Goal: Check status: Check status

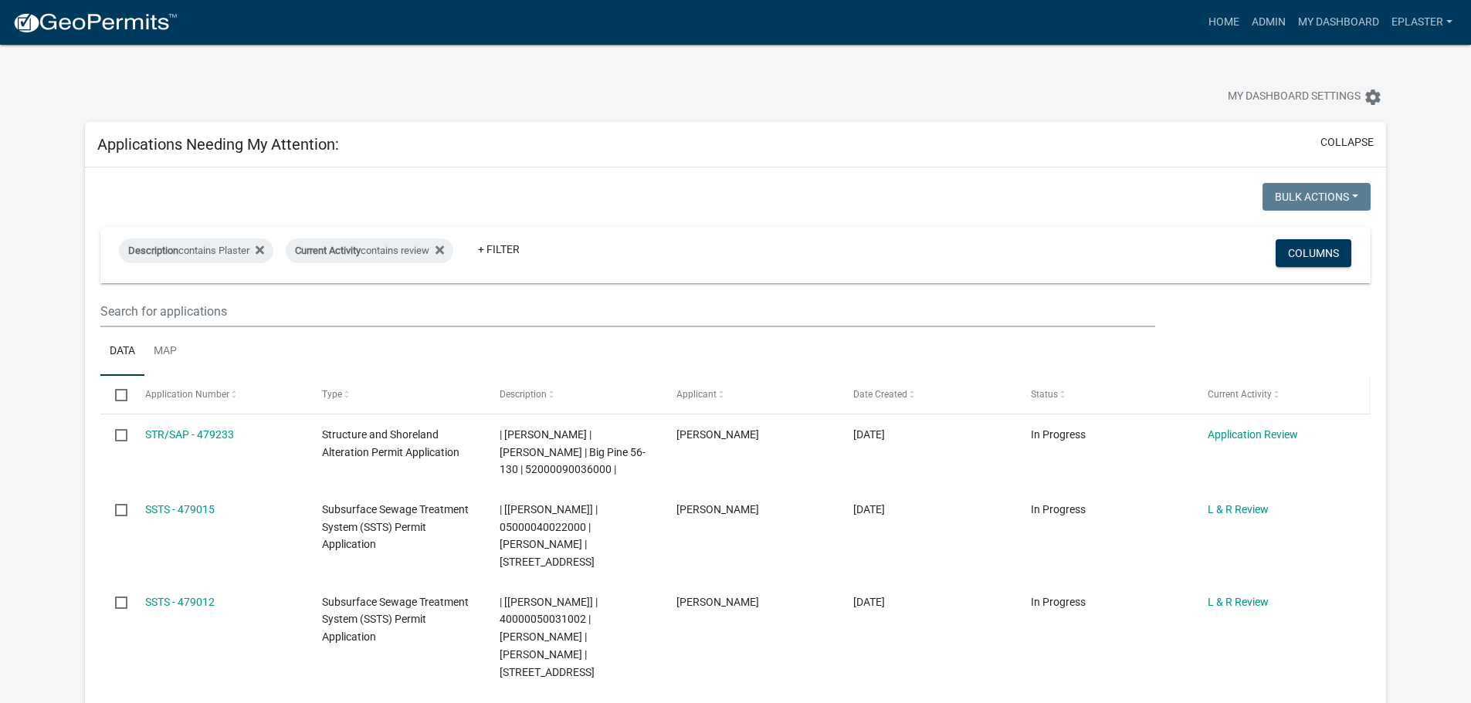
click at [1246, 404] on datatable-header-cell "Current Activity" at bounding box center [1281, 394] width 177 height 37
drag, startPoint x: 1271, startPoint y: 17, endPoint x: 1063, endPoint y: 71, distance: 214.6
click at [1271, 17] on link "Admin" at bounding box center [1268, 22] width 46 height 29
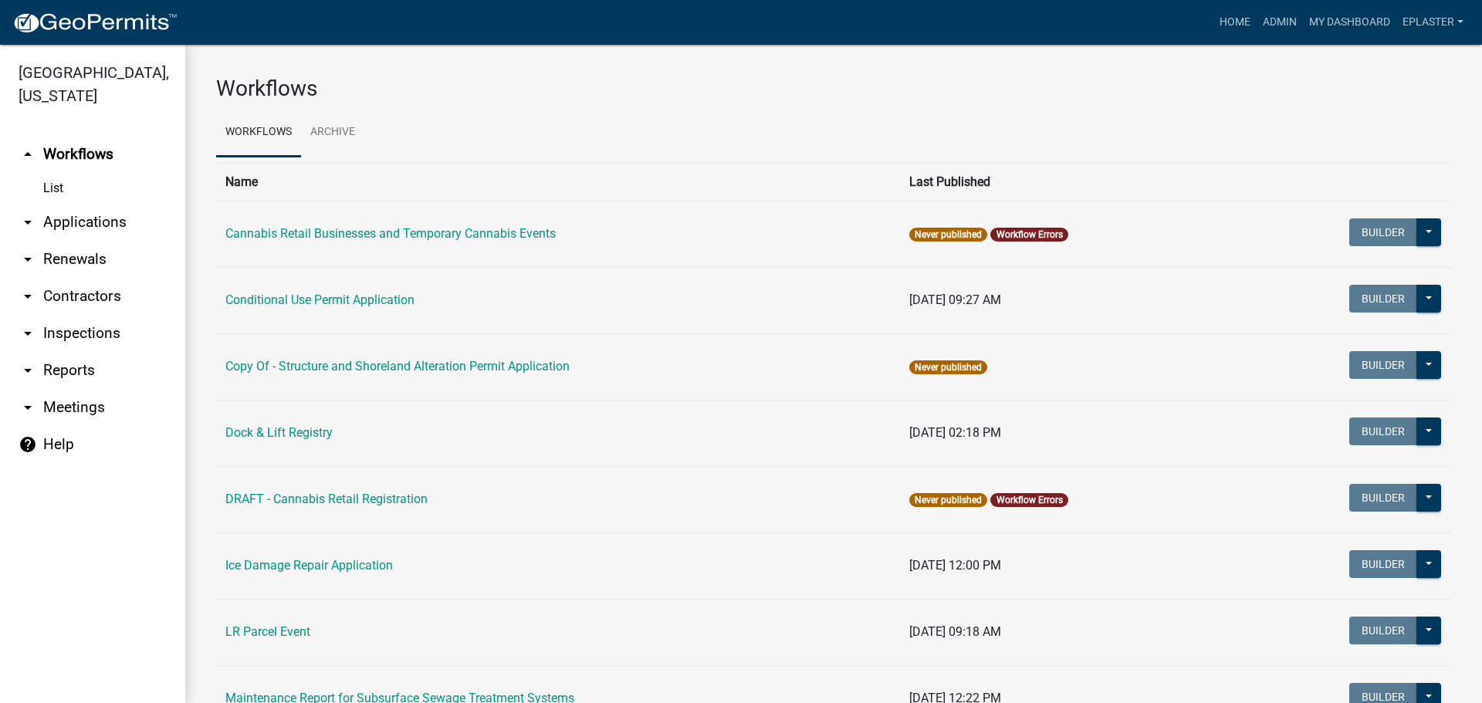
click at [59, 220] on link "arrow_drop_down Applications" at bounding box center [92, 222] width 185 height 37
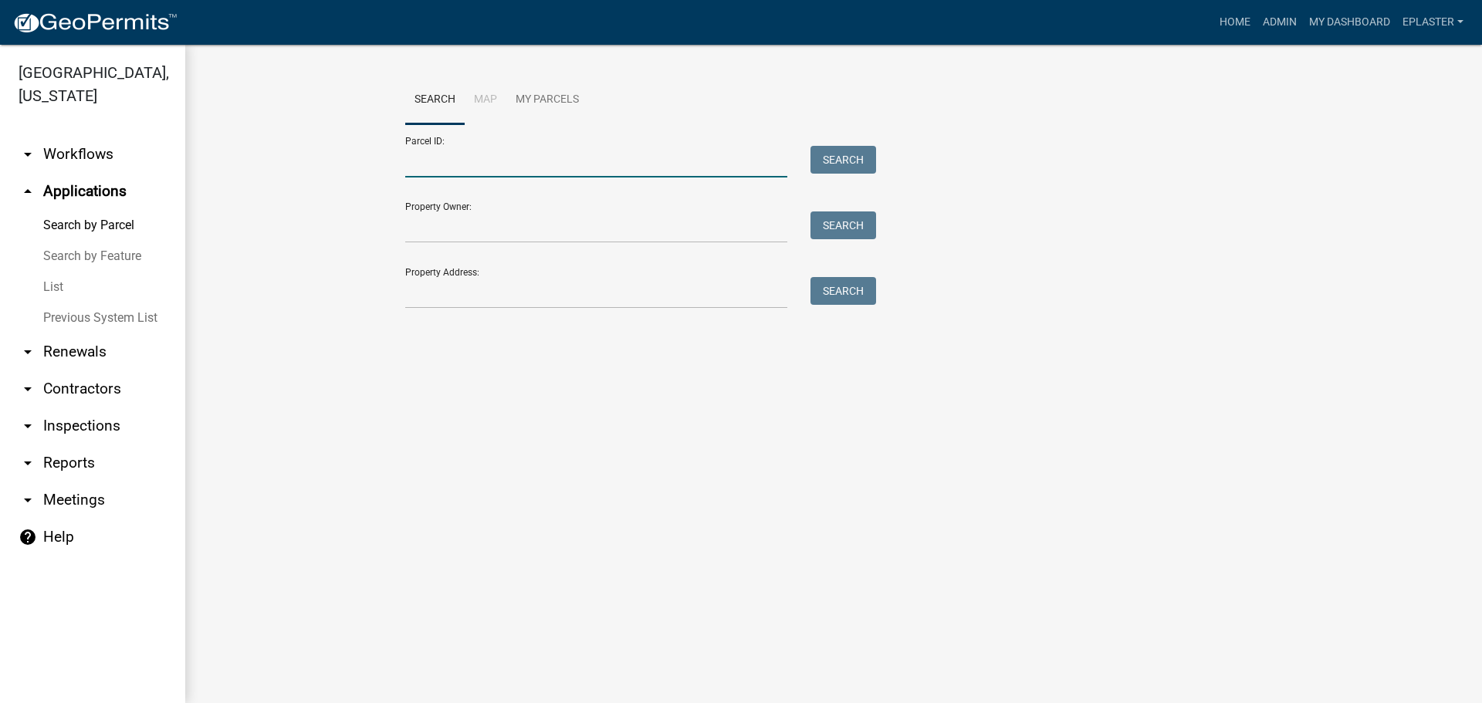
click at [537, 162] on input "Parcel ID:" at bounding box center [596, 162] width 382 height 32
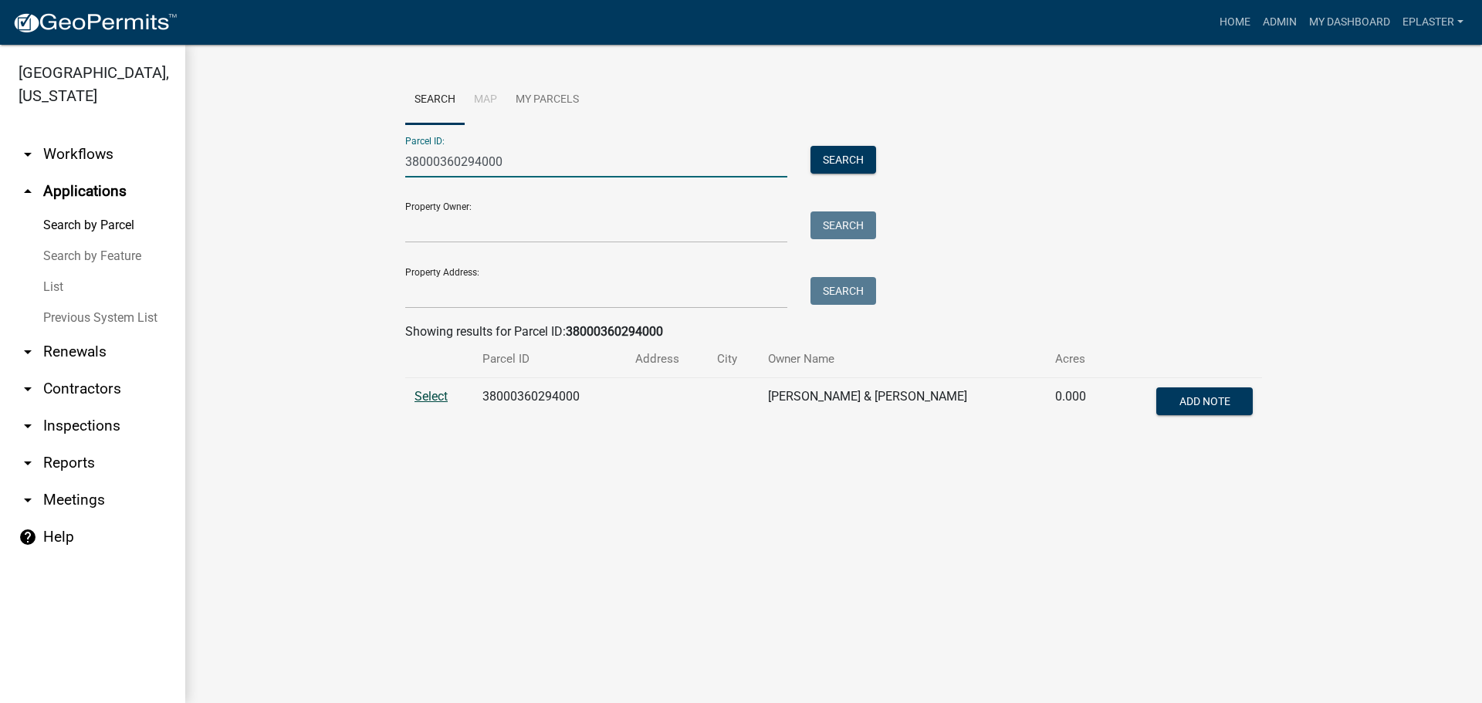
type input "38000360294000"
click at [428, 391] on span "Select" at bounding box center [431, 396] width 33 height 15
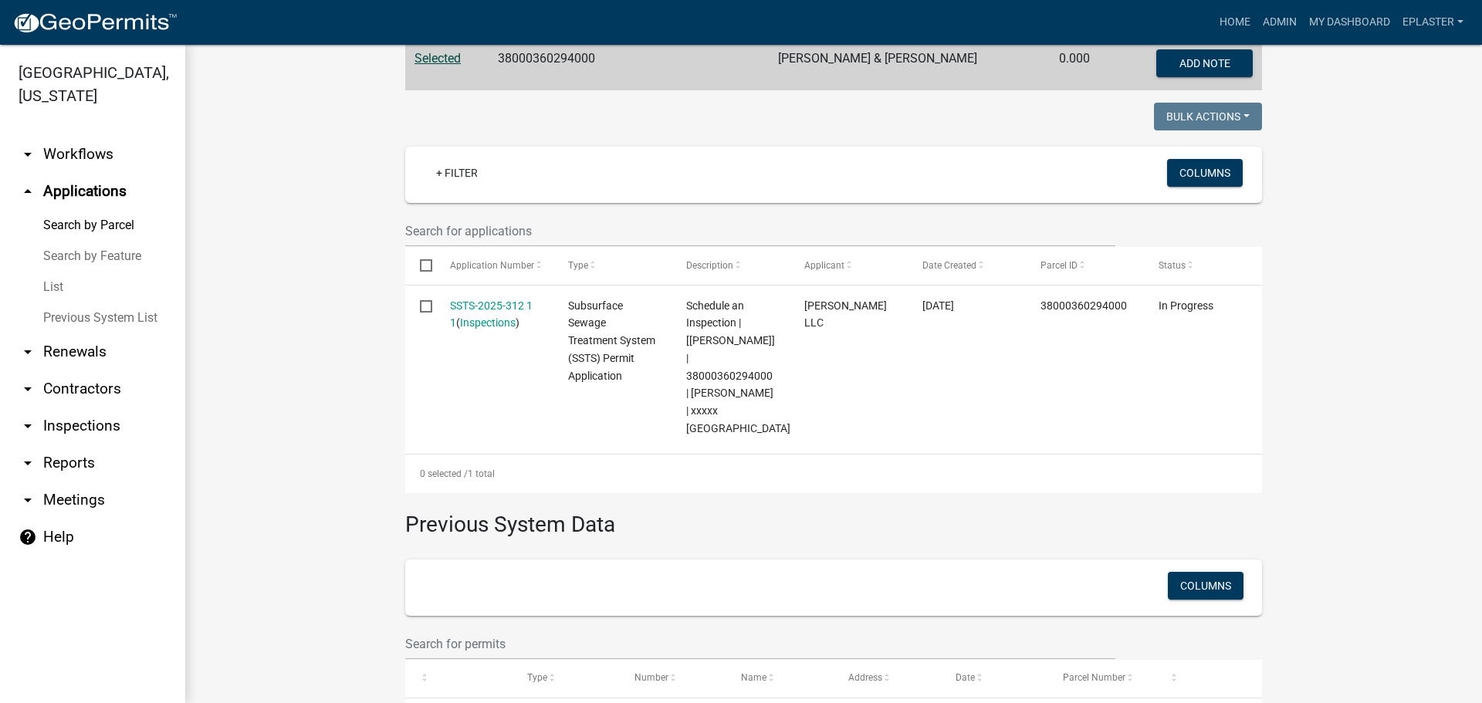
scroll to position [407, 0]
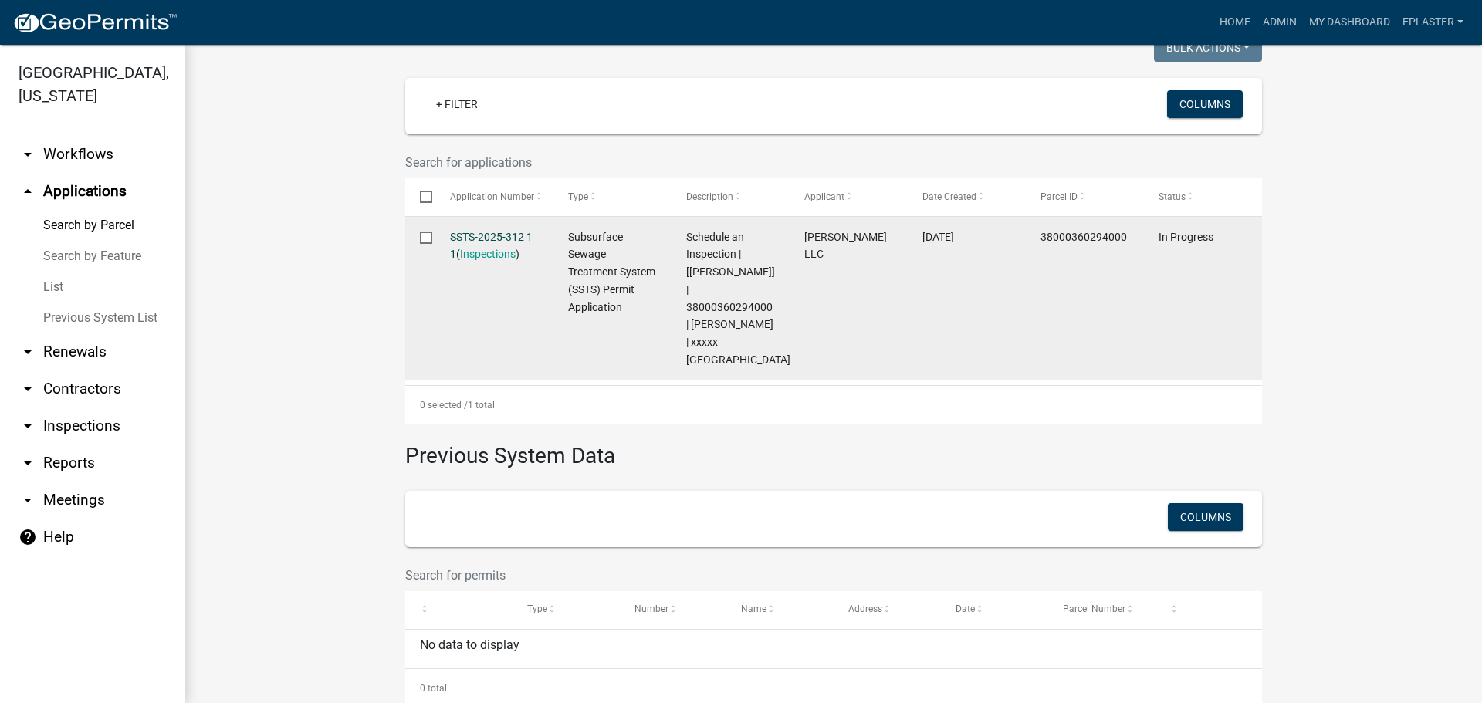
click at [521, 235] on link "SSTS-2025-312 1 1" at bounding box center [491, 246] width 83 height 30
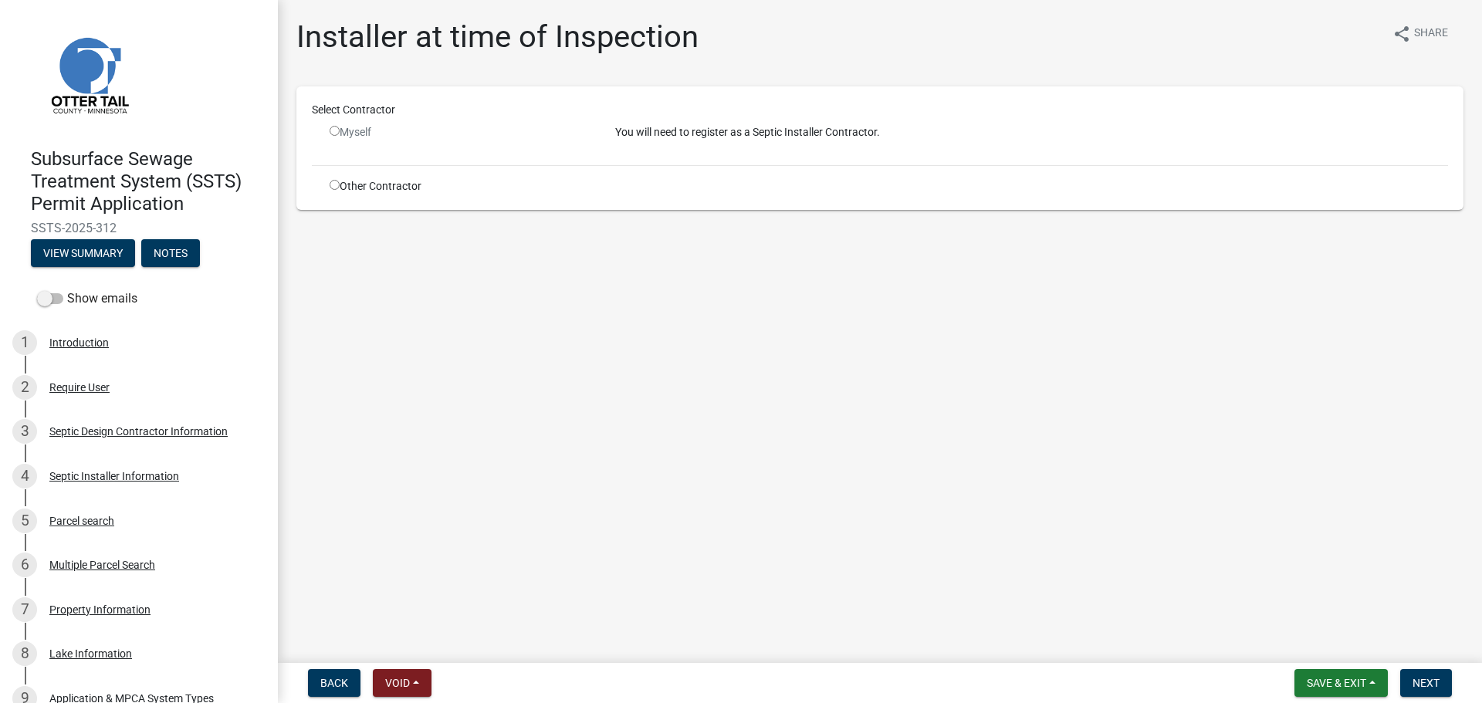
click at [330, 185] on input "radio" at bounding box center [335, 185] width 10 height 10
radio input "true"
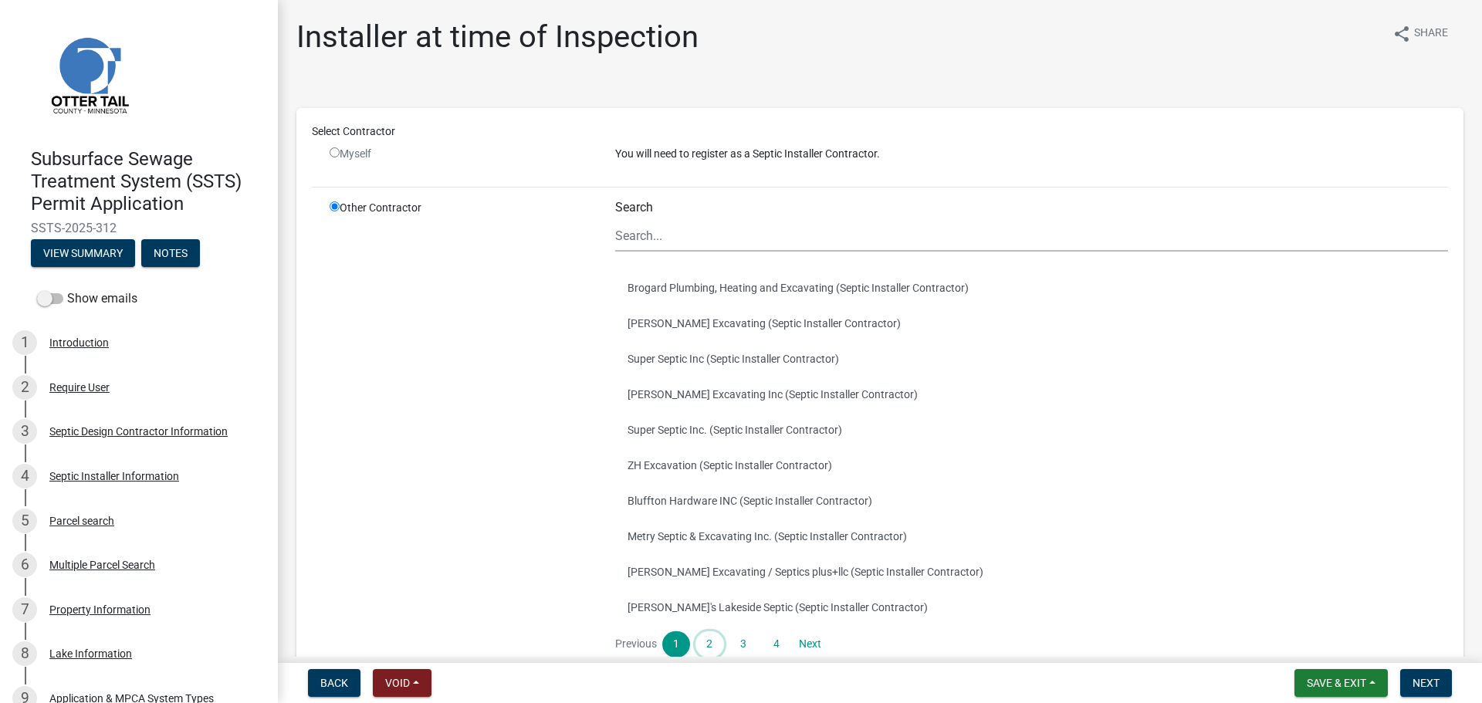
click at [713, 642] on link "2" at bounding box center [710, 644] width 28 height 26
click at [743, 643] on link "3" at bounding box center [744, 644] width 28 height 26
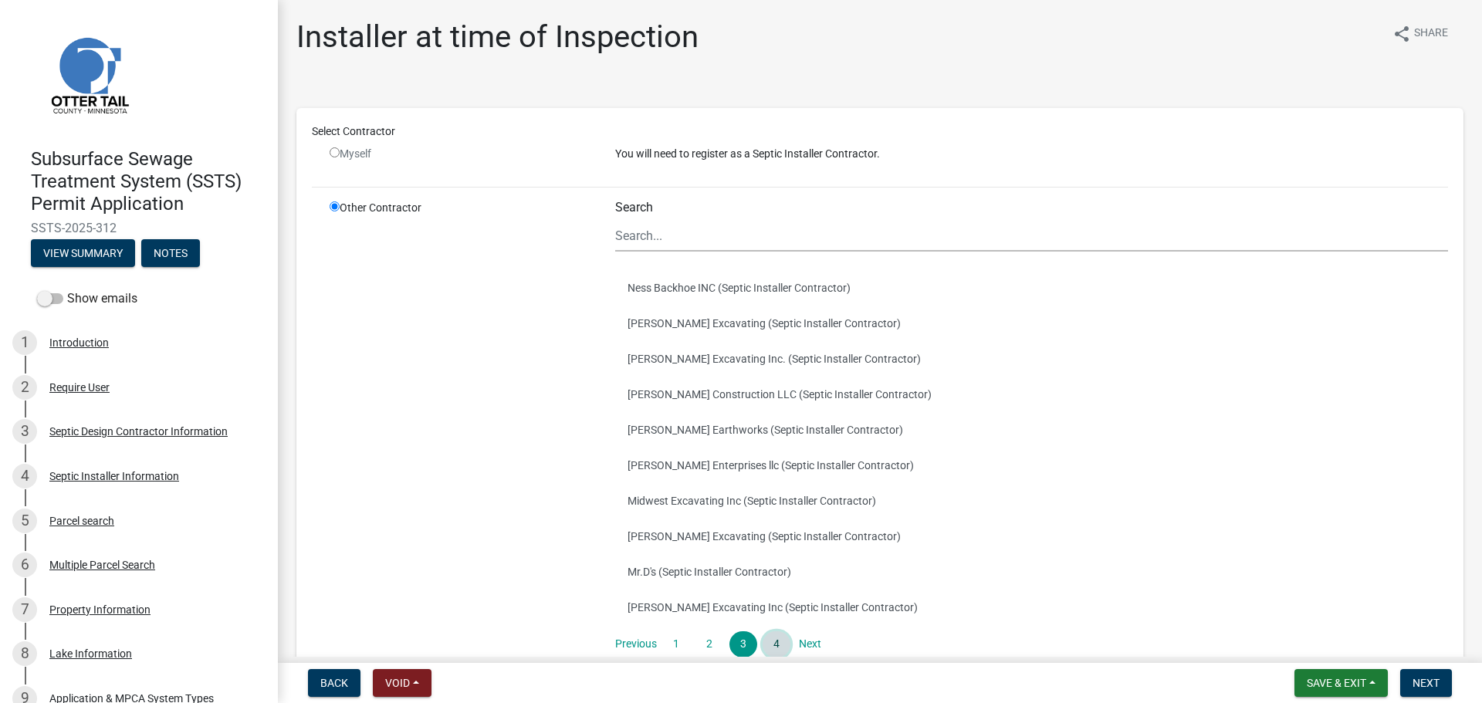
click at [779, 645] on link "4" at bounding box center [777, 644] width 28 height 26
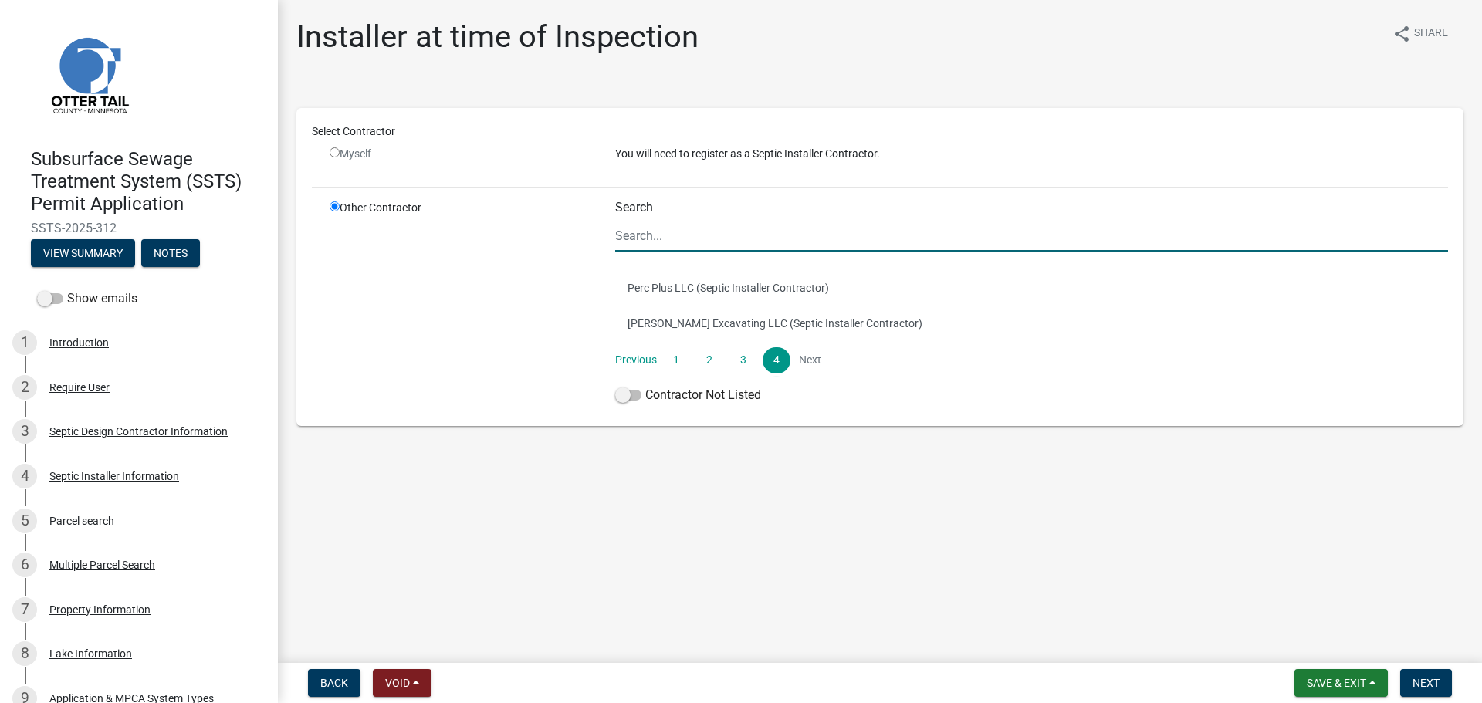
drag, startPoint x: 665, startPoint y: 234, endPoint x: 662, endPoint y: 249, distance: 15.0
click at [665, 234] on input "Search" at bounding box center [1031, 236] width 833 height 32
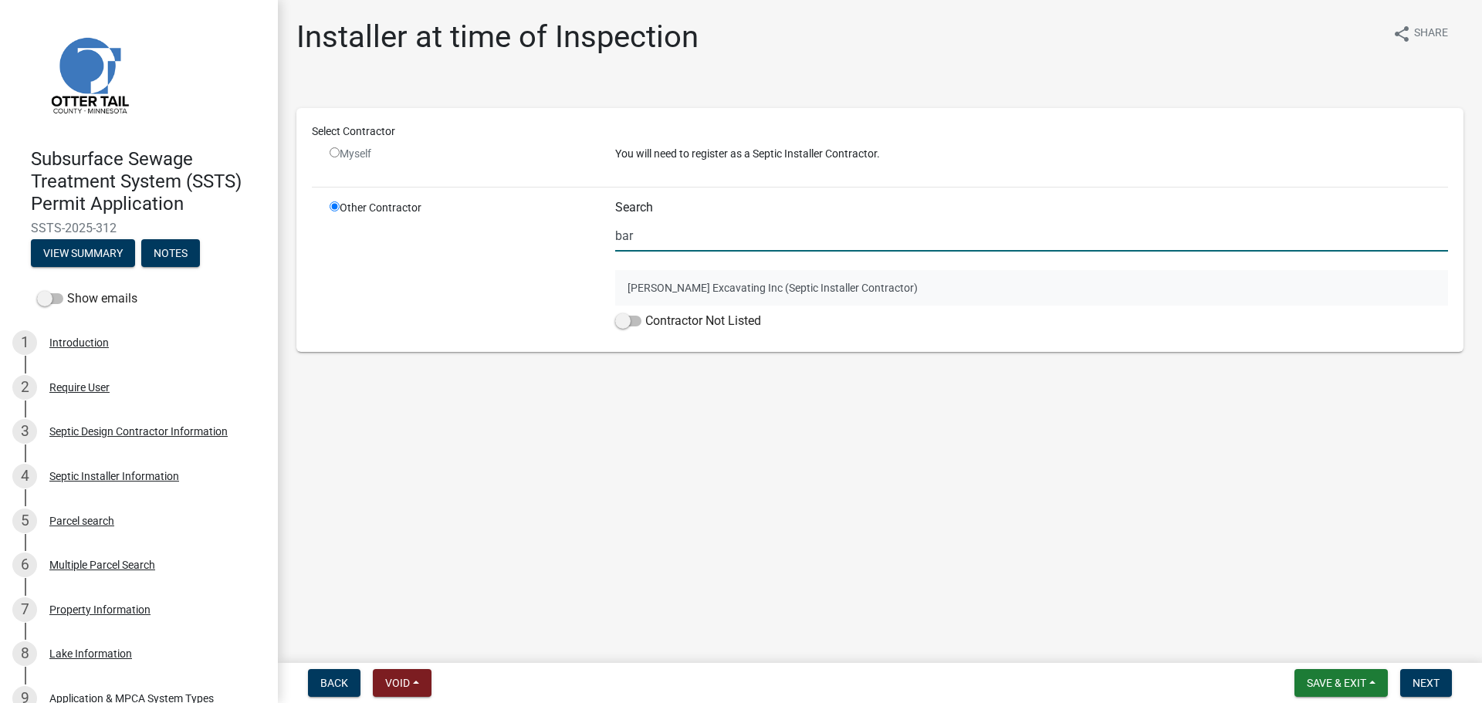
type input "bar"
click at [689, 294] on button "[PERSON_NAME] Excavating Inc (Septic Installer Contractor)" at bounding box center [1031, 288] width 833 height 36
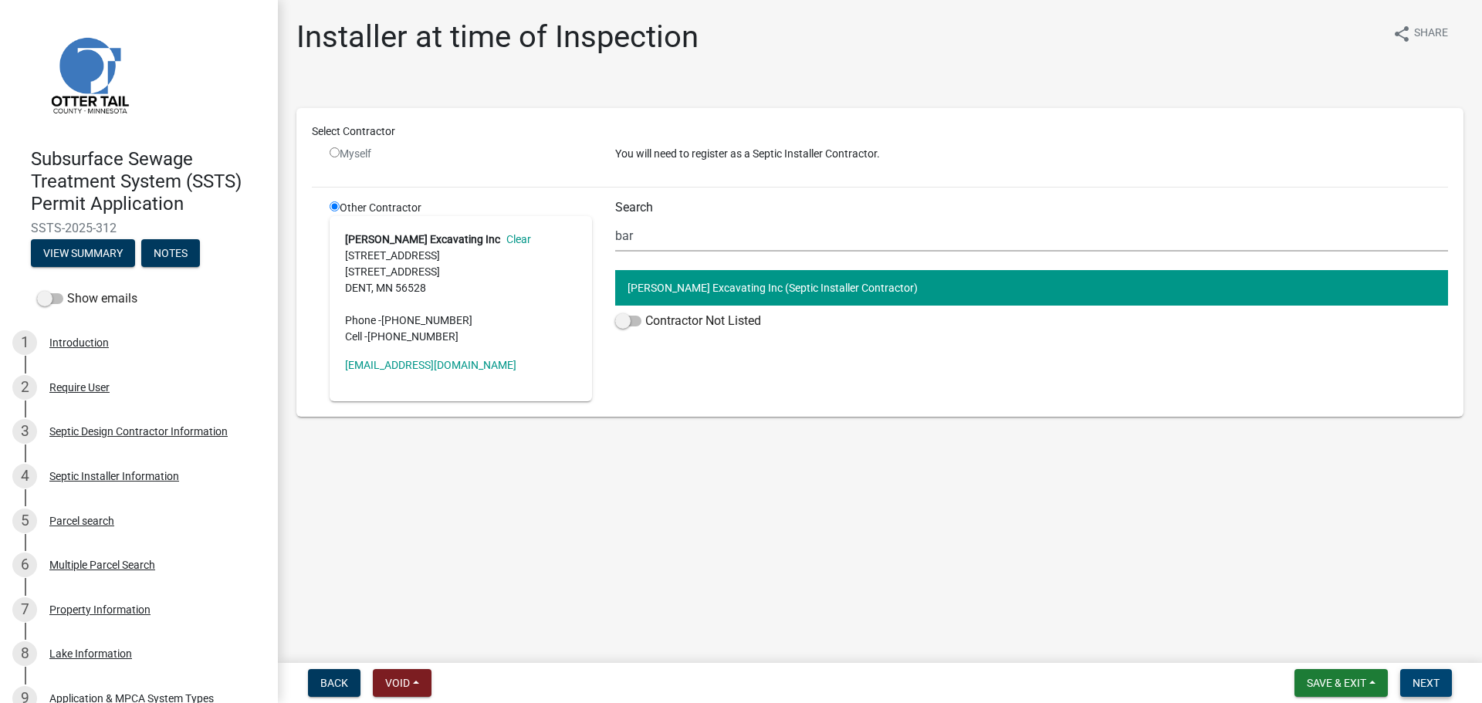
click at [1444, 676] on button "Next" at bounding box center [1426, 683] width 52 height 28
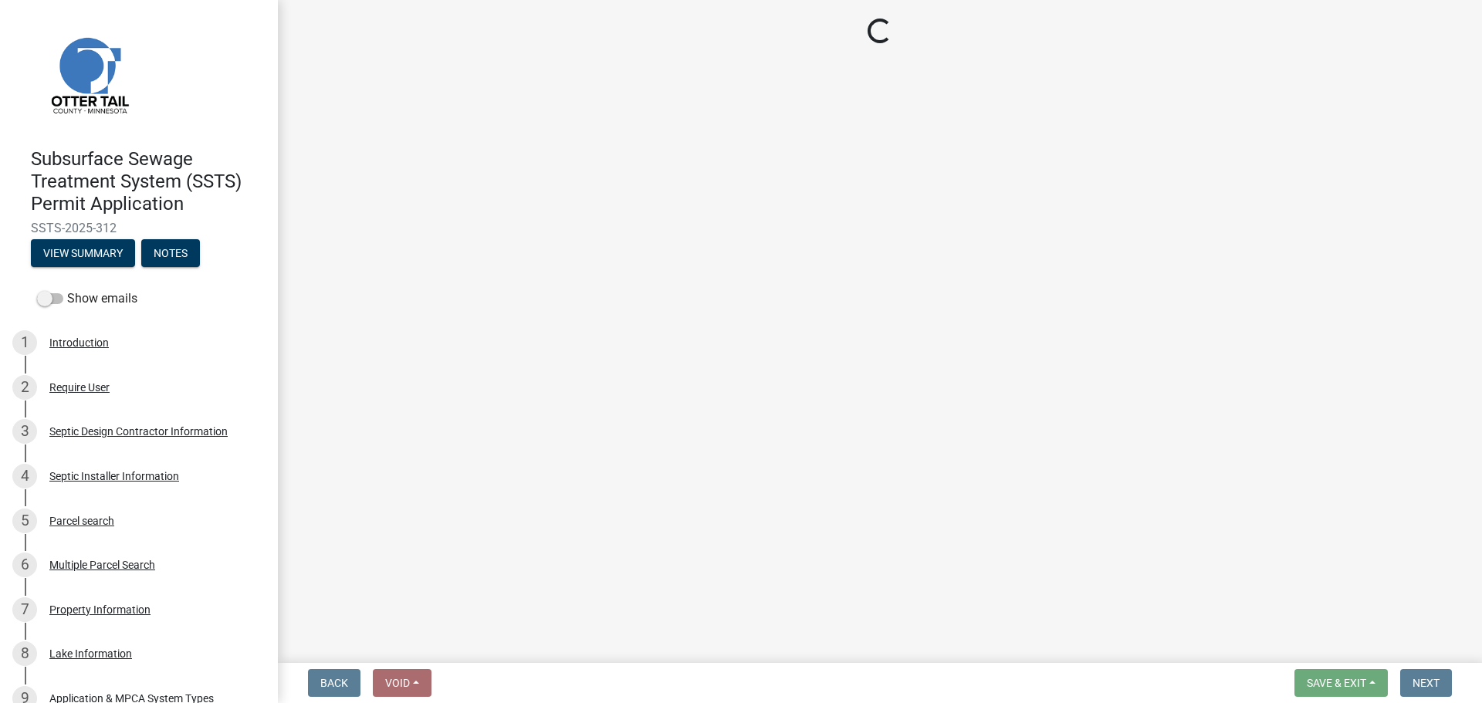
select select "710d5f49-2663-4e73-9718-d0c4e189f5ed"
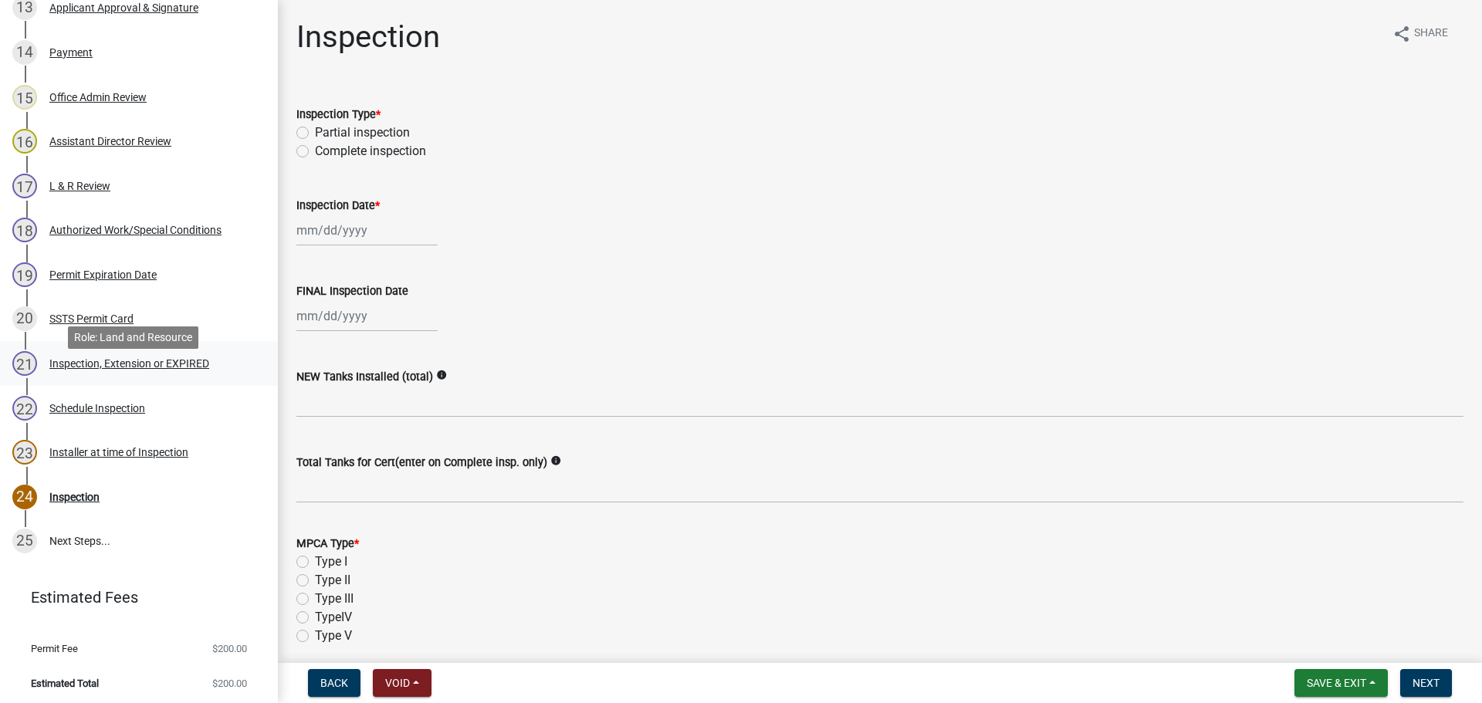
scroll to position [872, 0]
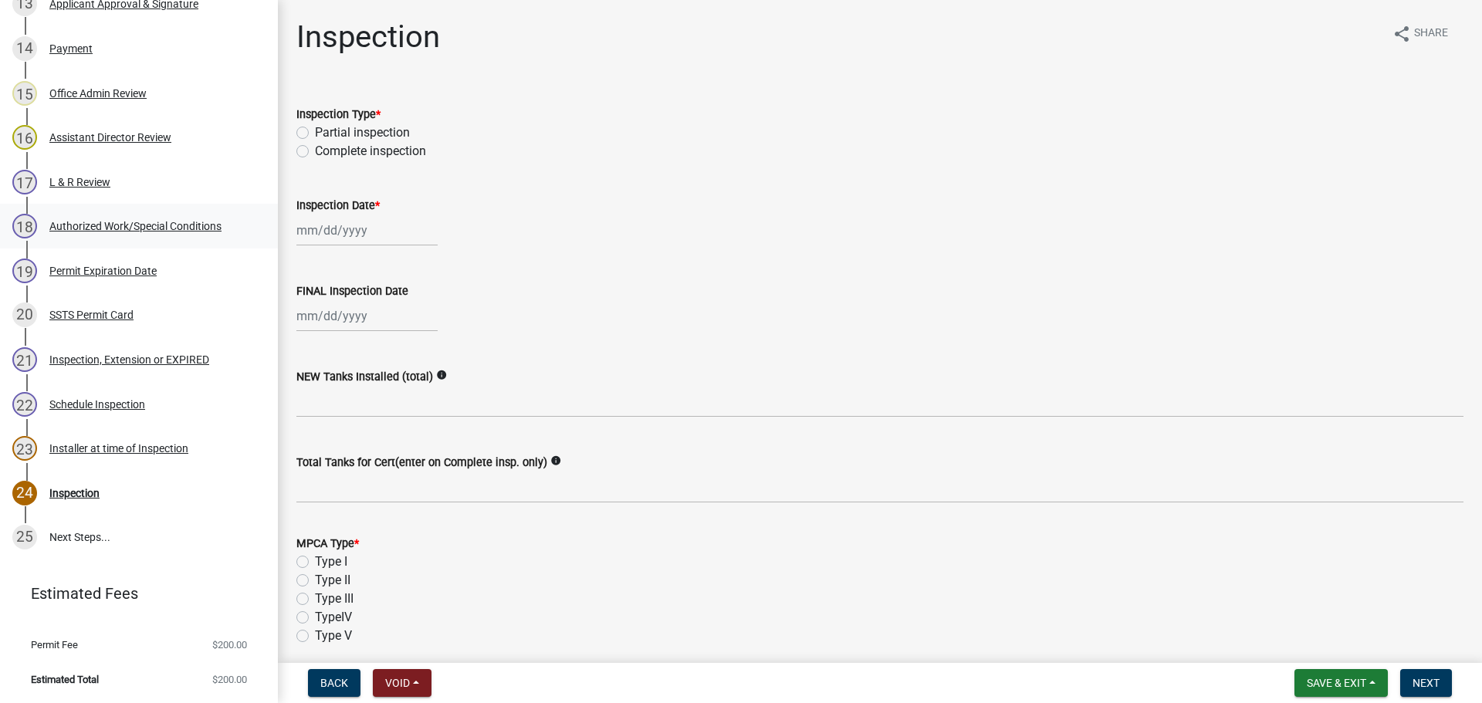
click at [115, 227] on div "Authorized Work/Special Conditions" at bounding box center [135, 226] width 172 height 11
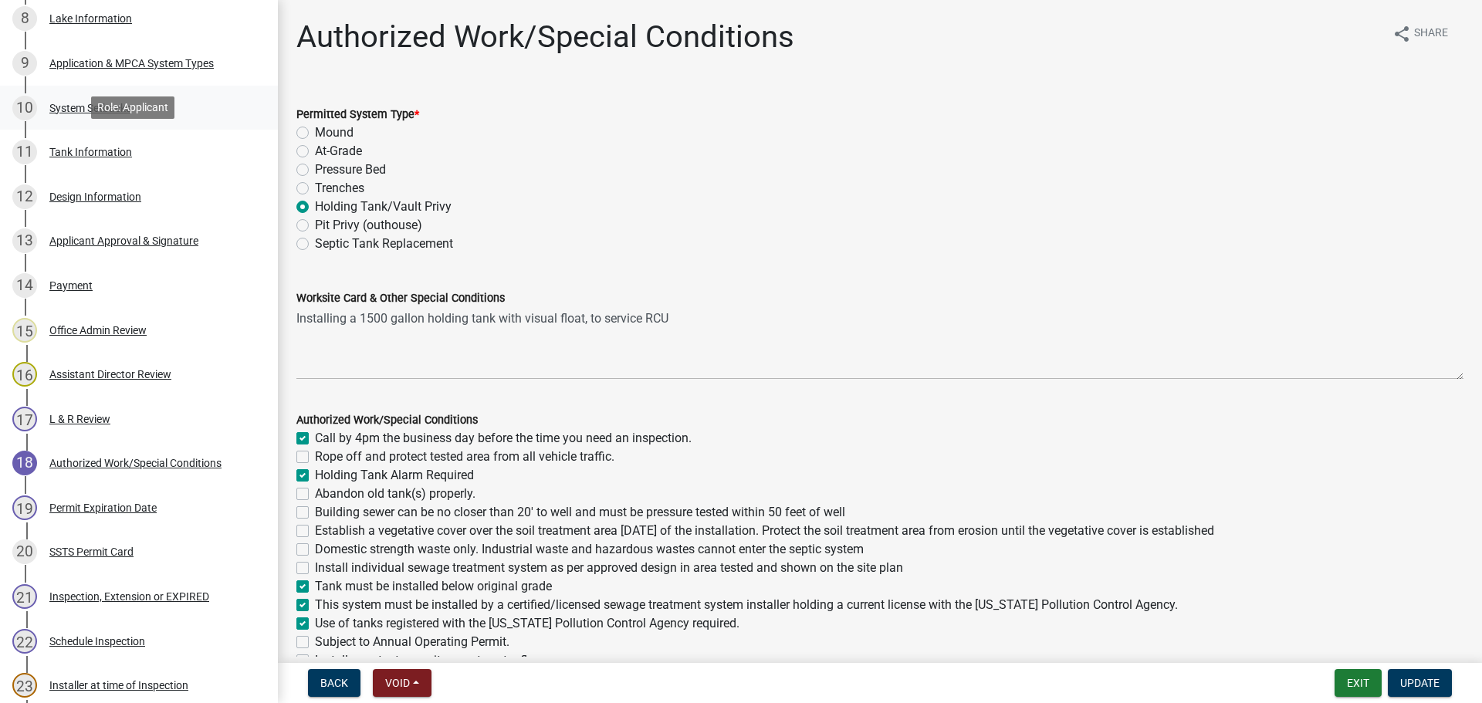
scroll to position [621, 0]
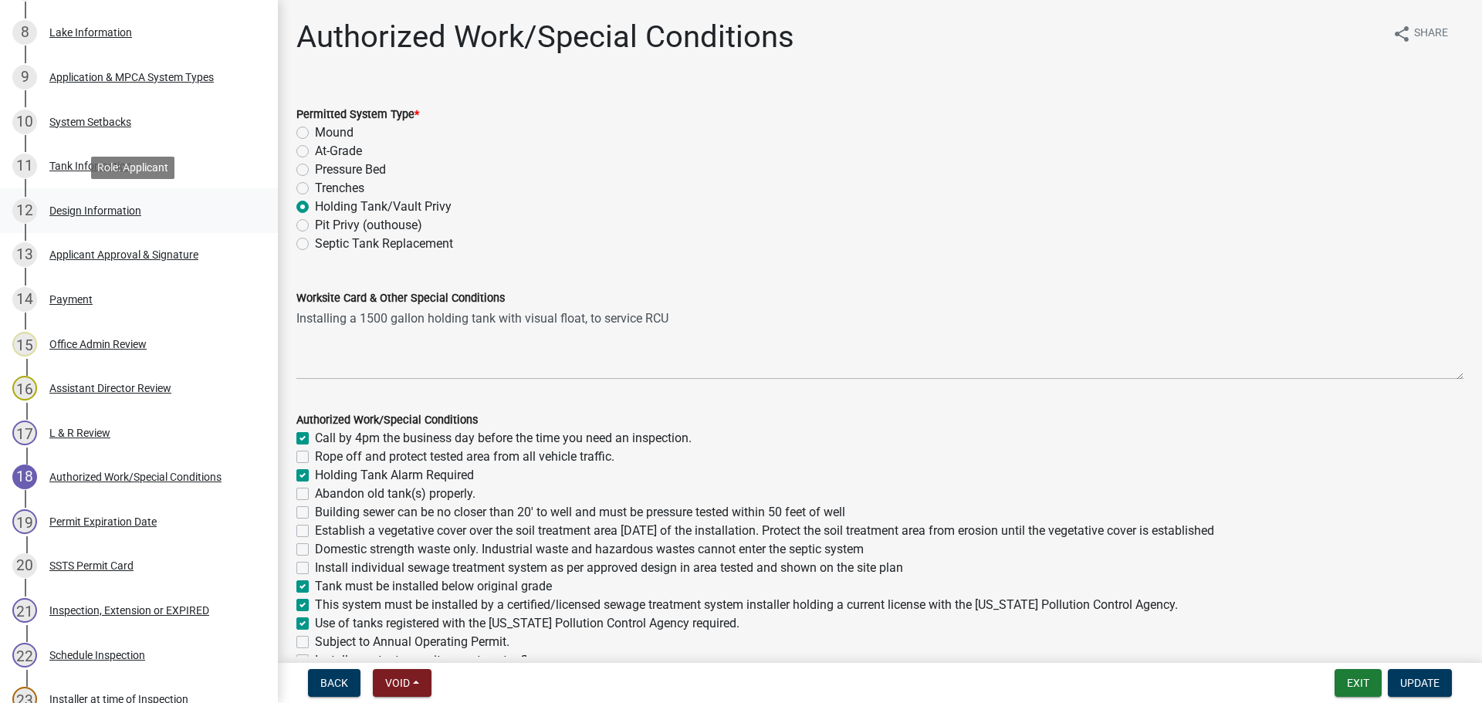
click at [146, 218] on div "12 Design Information" at bounding box center [132, 210] width 241 height 25
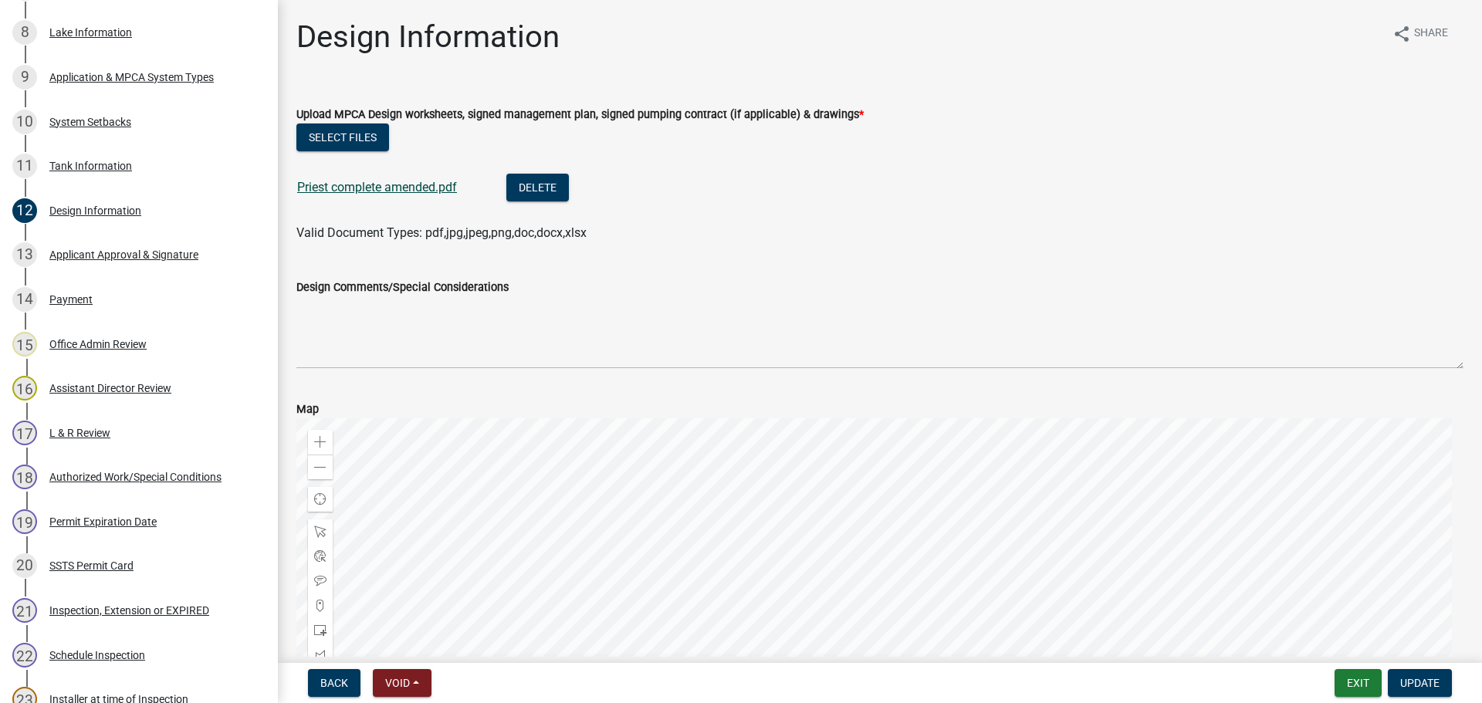
click at [369, 180] on link "Priest complete amended.pdf" at bounding box center [377, 187] width 160 height 15
click at [1346, 683] on button "Exit" at bounding box center [1358, 683] width 47 height 28
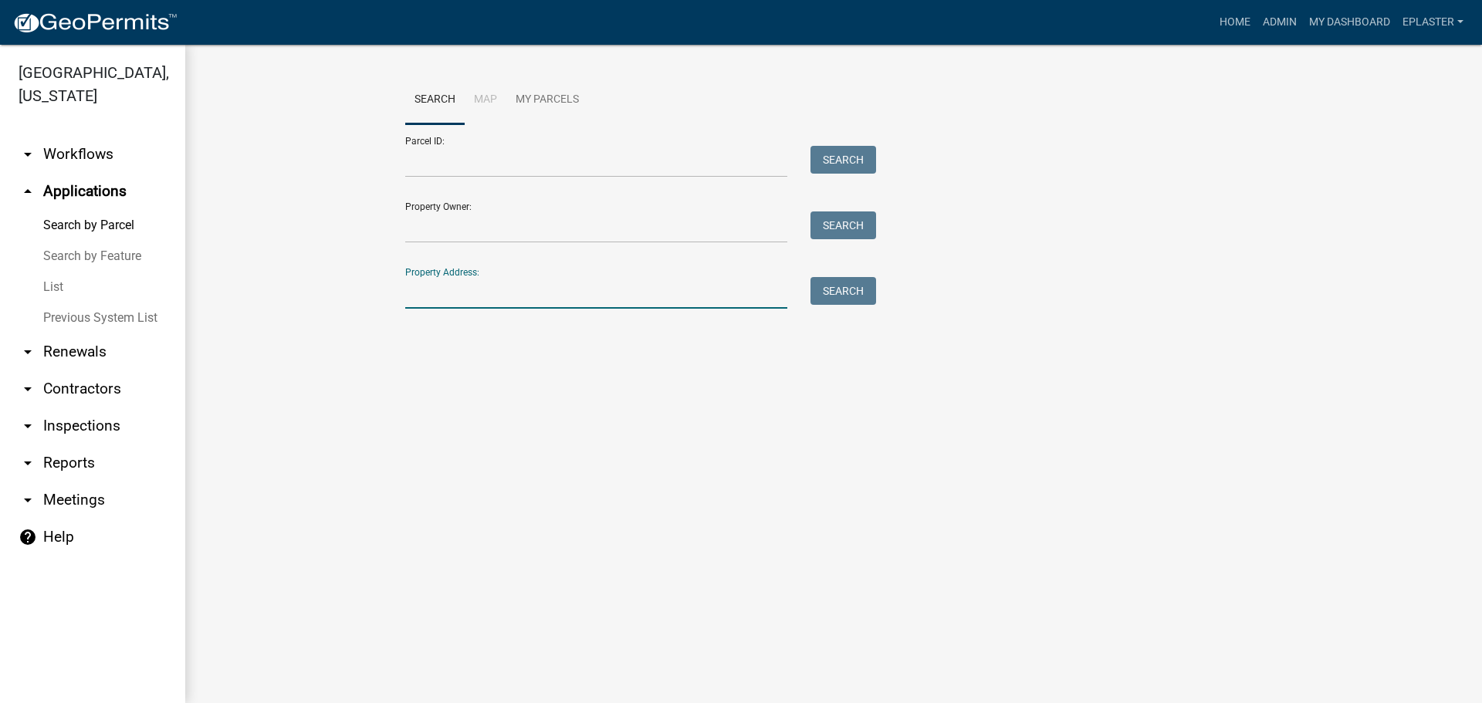
click at [518, 308] on input "Property Address:" at bounding box center [596, 293] width 382 height 32
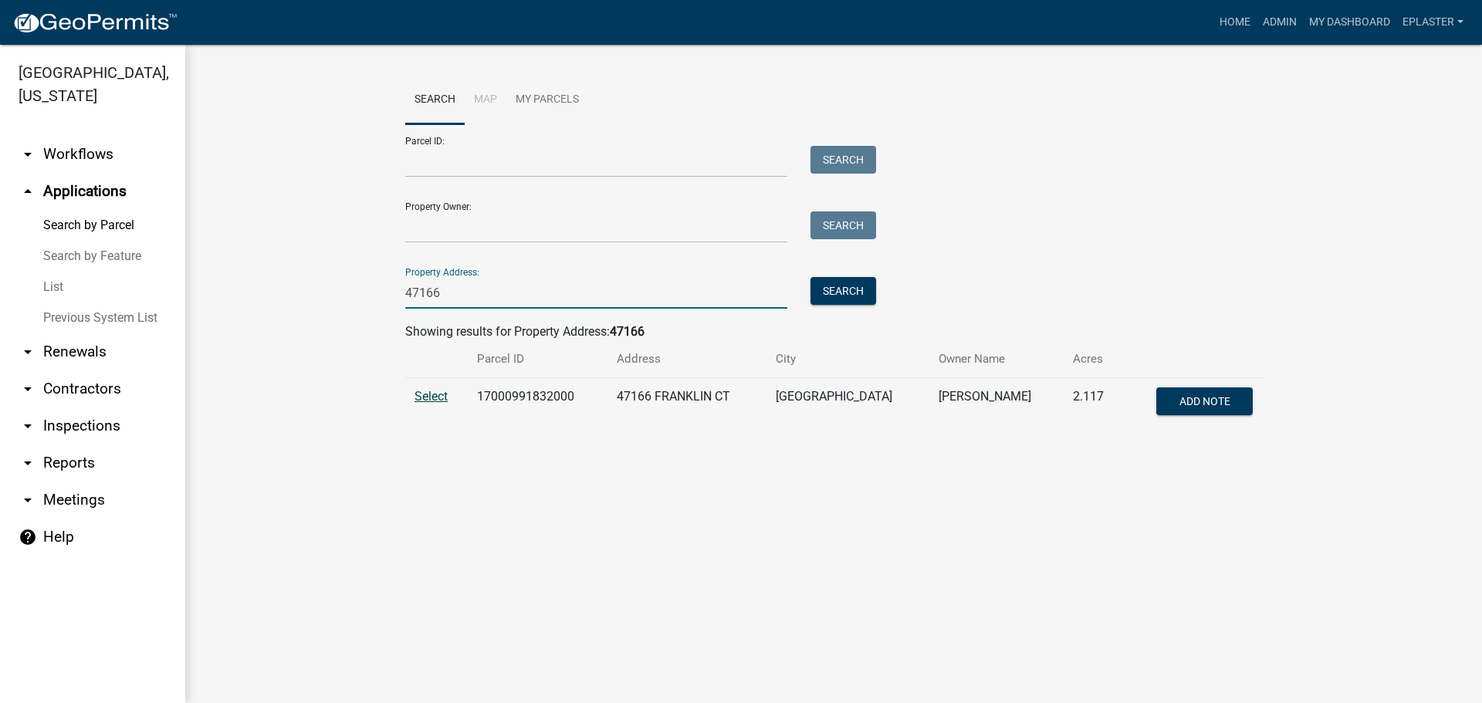
type input "47166"
click at [445, 391] on span "Select" at bounding box center [431, 396] width 33 height 15
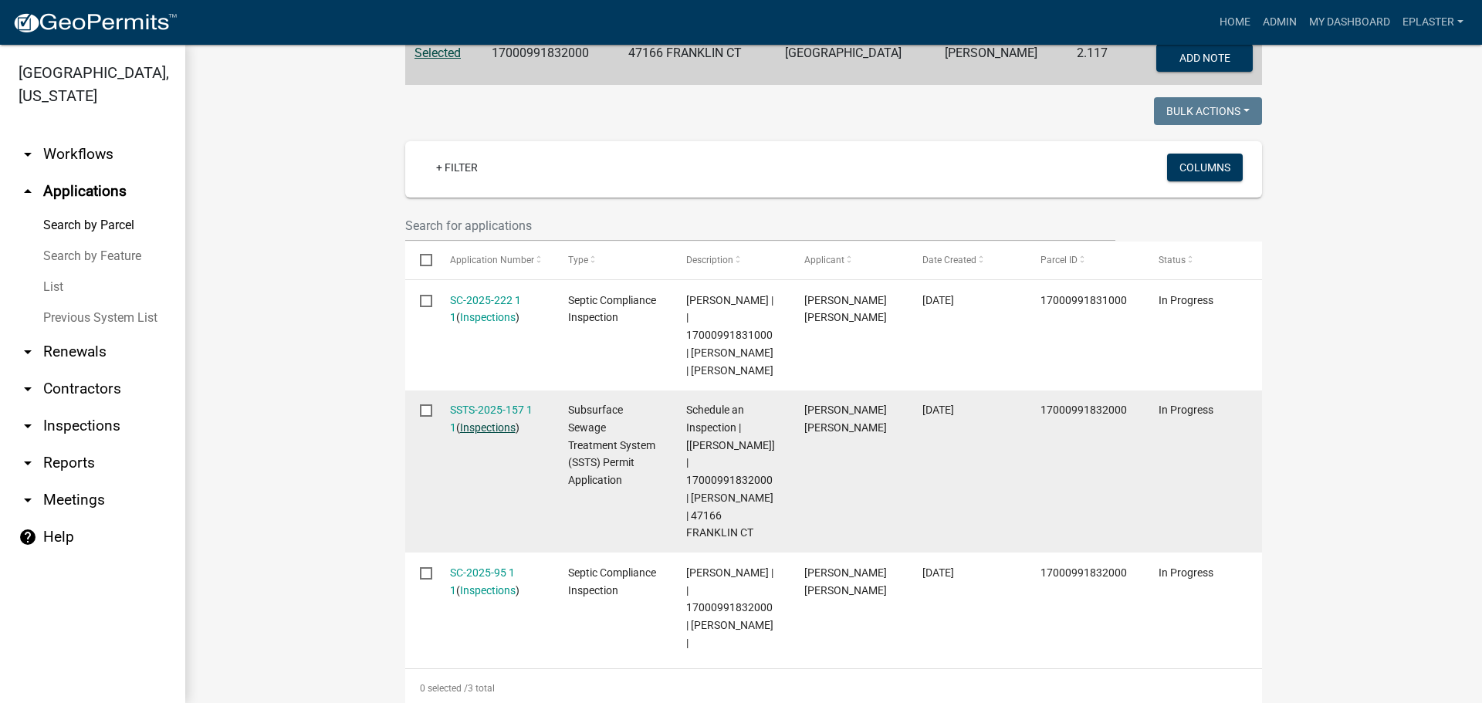
scroll to position [367, 0]
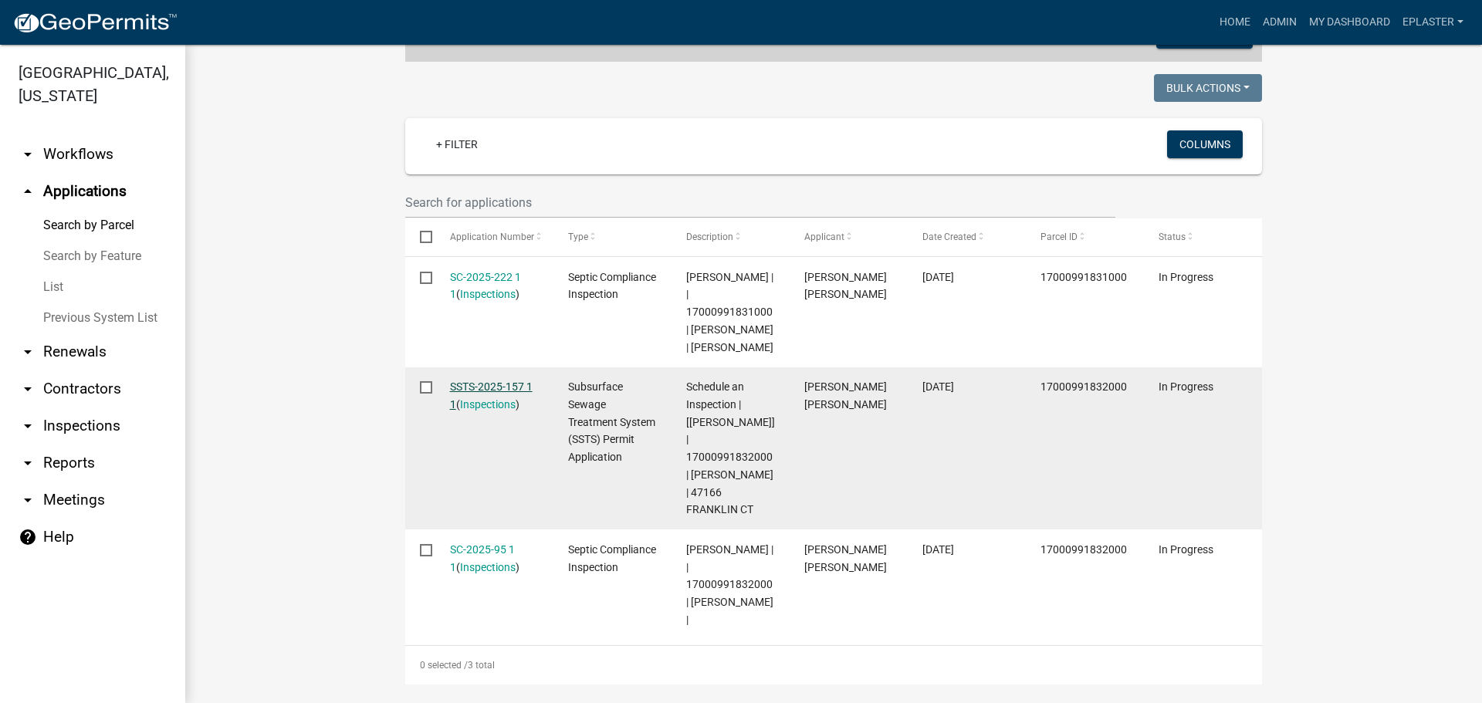
click at [527, 381] on link "SSTS-2025-157 1 1" at bounding box center [491, 396] width 83 height 30
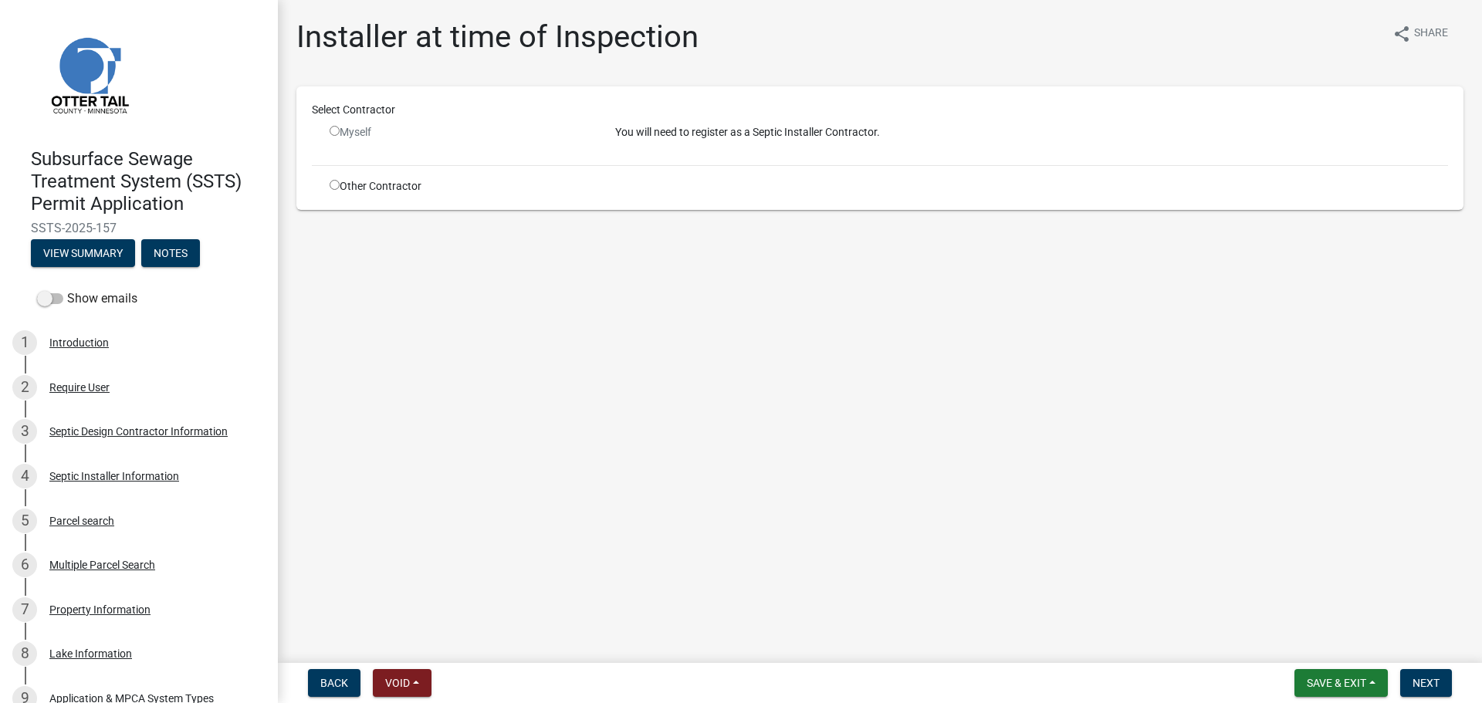
click at [332, 187] on input "radio" at bounding box center [335, 185] width 10 height 10
radio input "true"
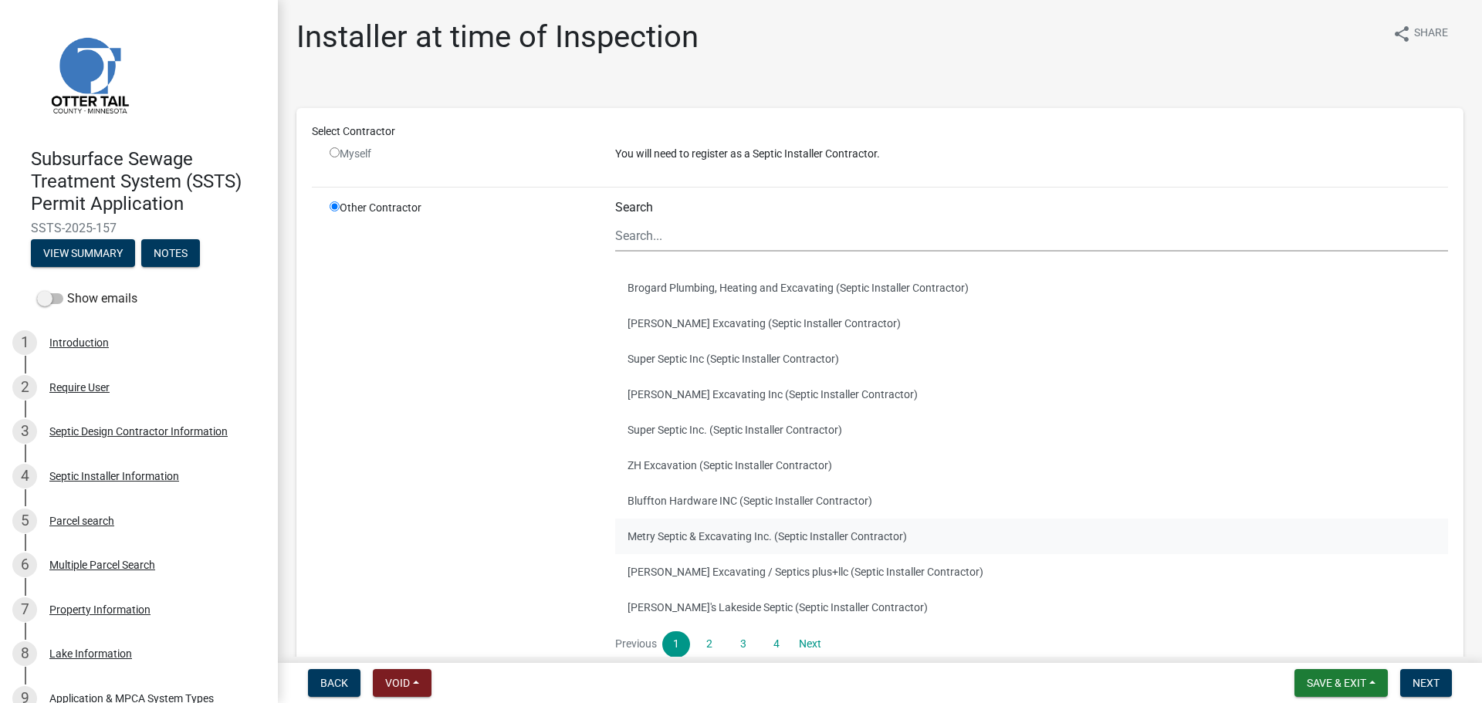
click at [725, 537] on button "Metry Septic & Excavating Inc. (Septic Installer Contractor)" at bounding box center [1031, 537] width 833 height 36
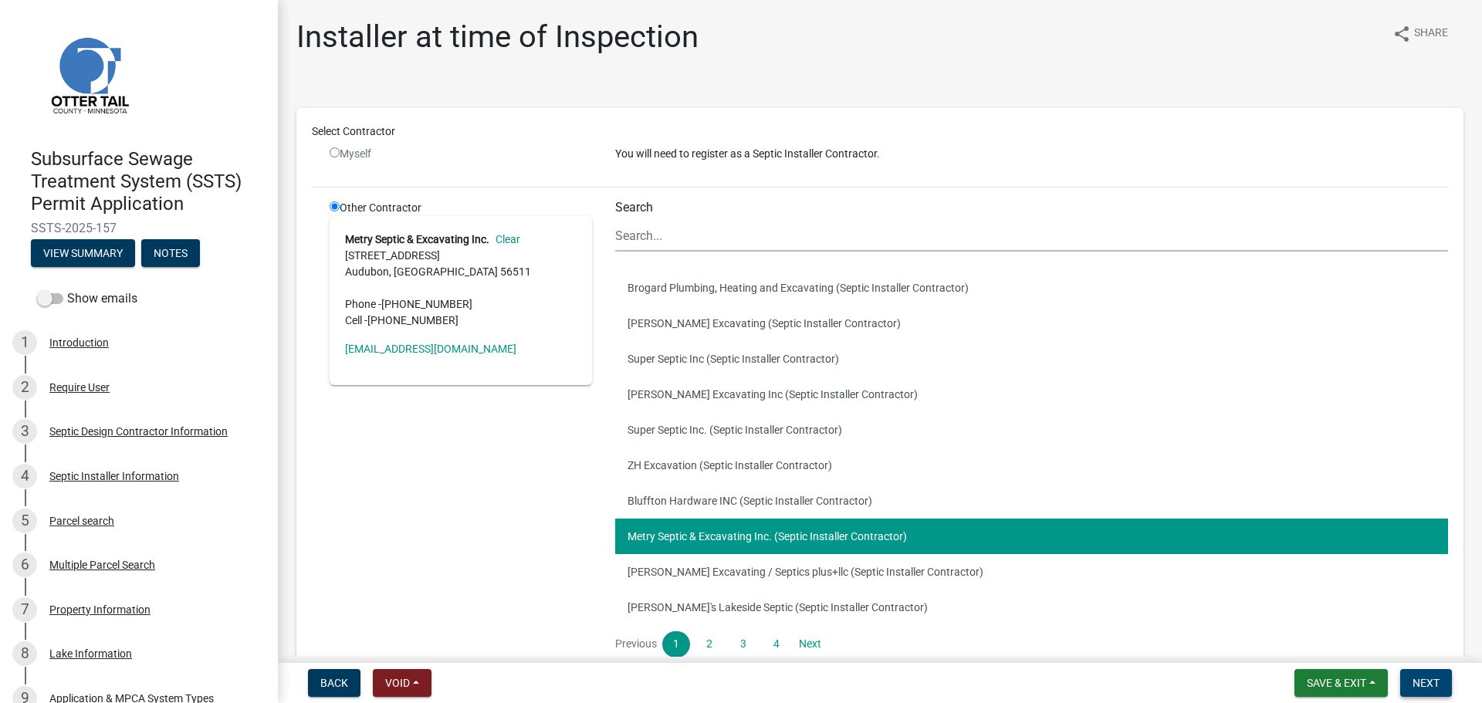
click at [1427, 675] on button "Next" at bounding box center [1426, 683] width 52 height 28
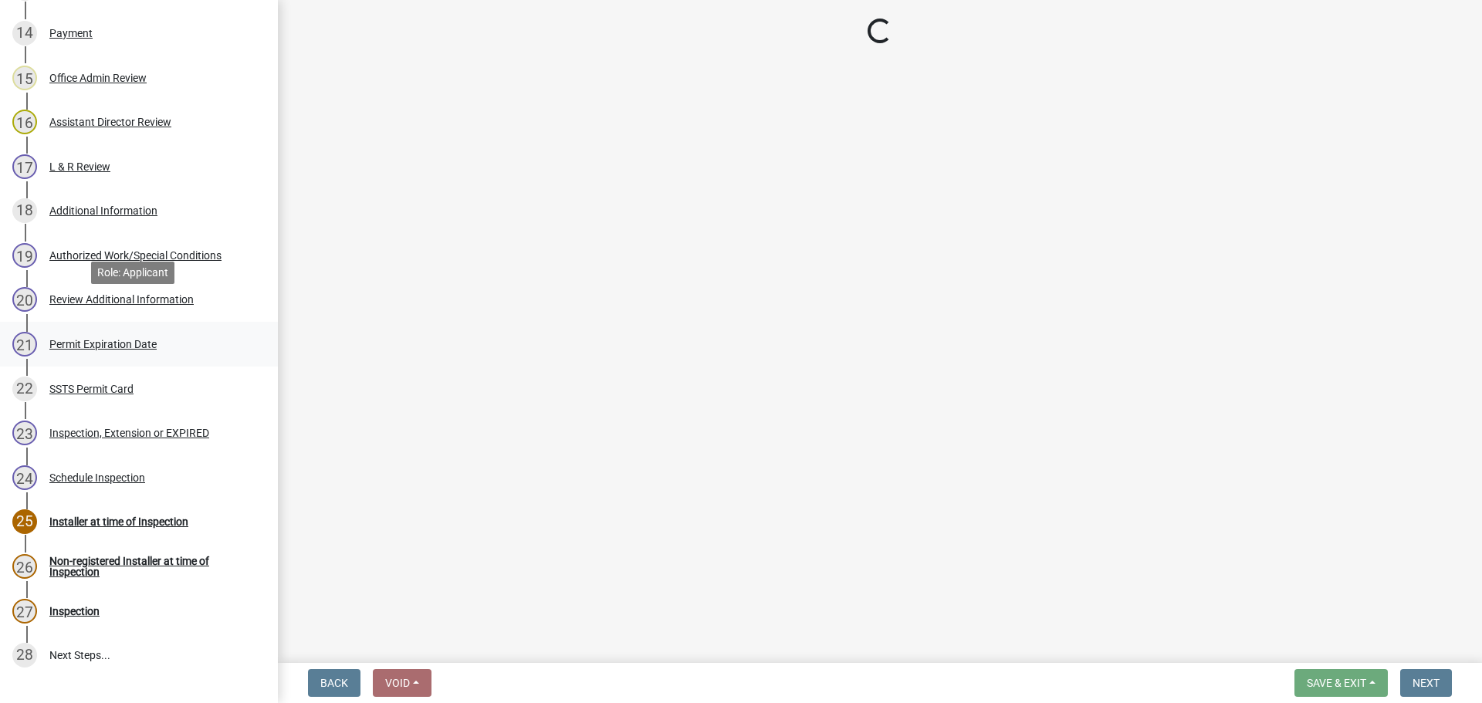
scroll to position [1004, 0]
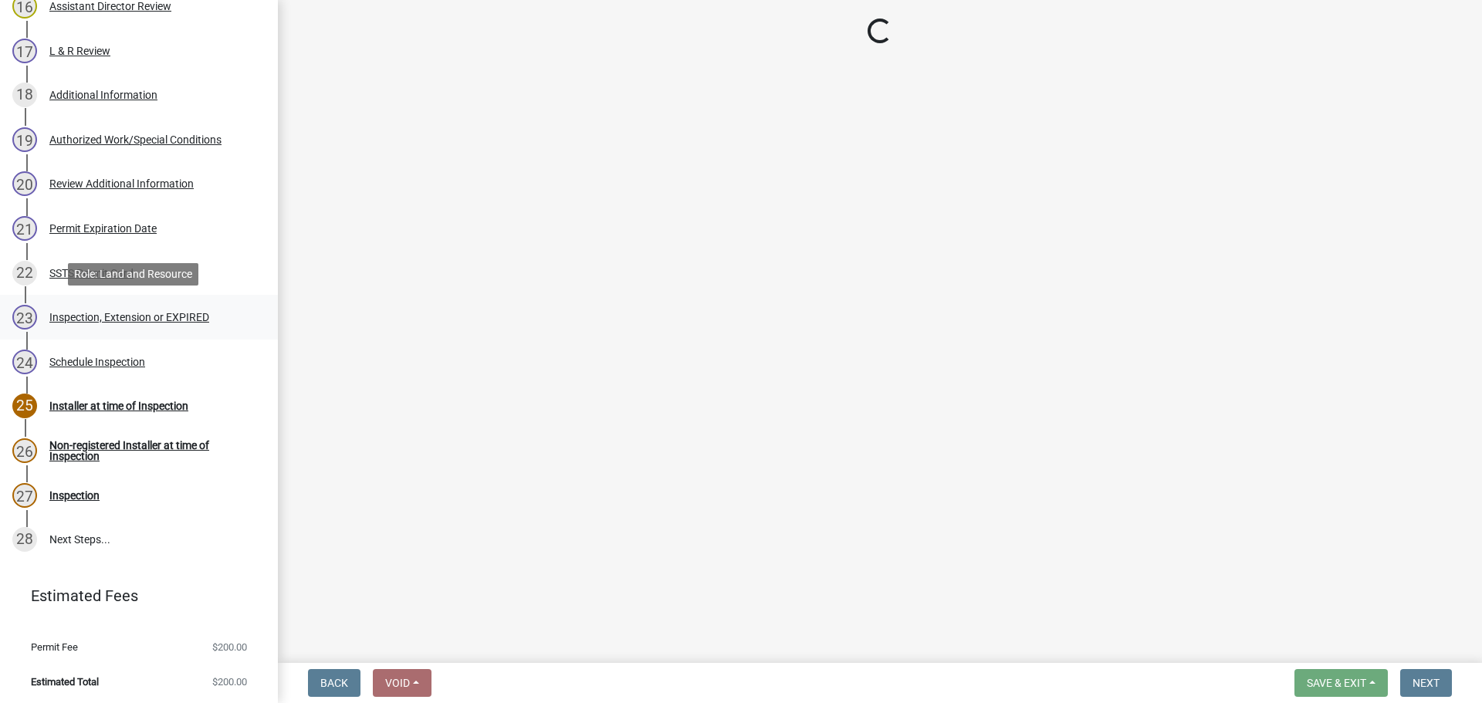
select select "710d5f49-2663-4e73-9718-d0c4e189f5ed"
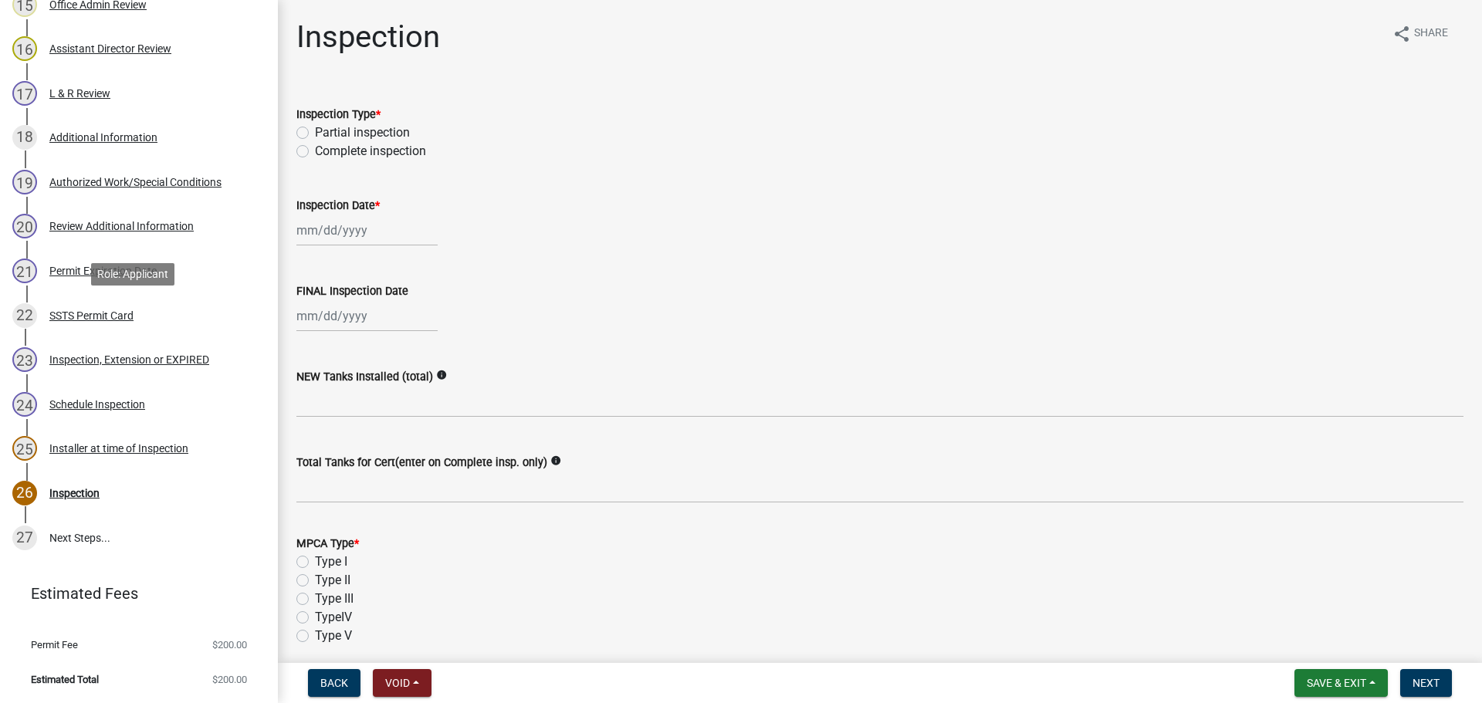
scroll to position [960, 0]
click at [196, 189] on div "Authorized Work/Special Conditions" at bounding box center [135, 183] width 172 height 11
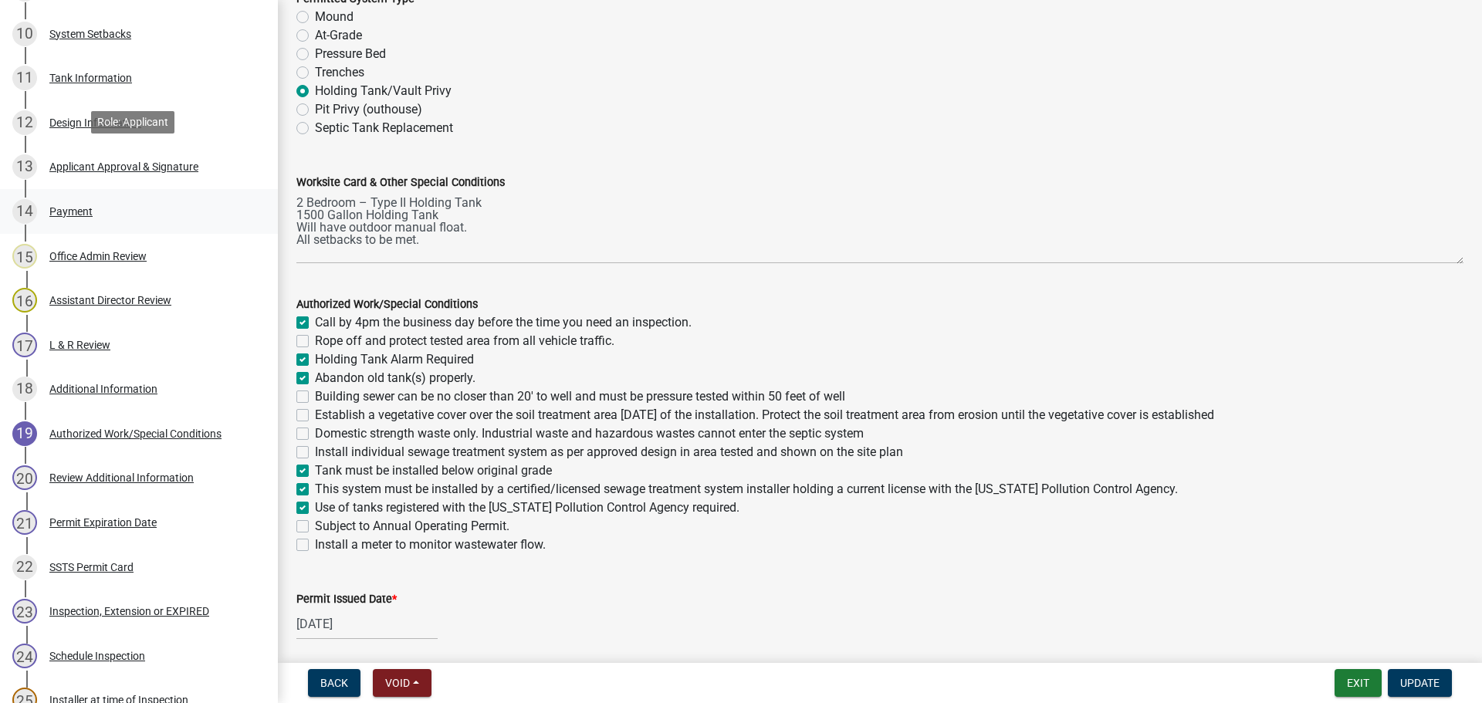
scroll to position [709, 0]
click at [123, 110] on link "12 Design Information" at bounding box center [139, 123] width 278 height 45
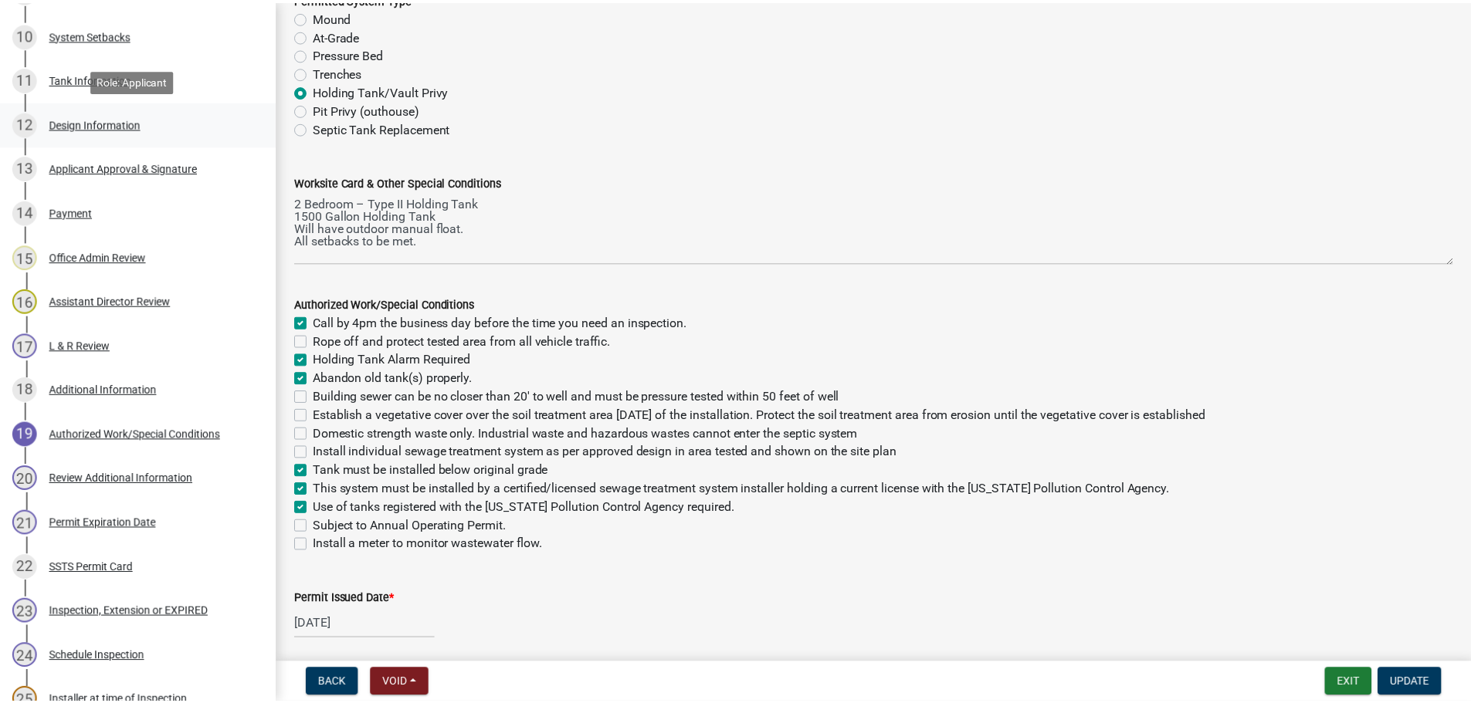
scroll to position [0, 0]
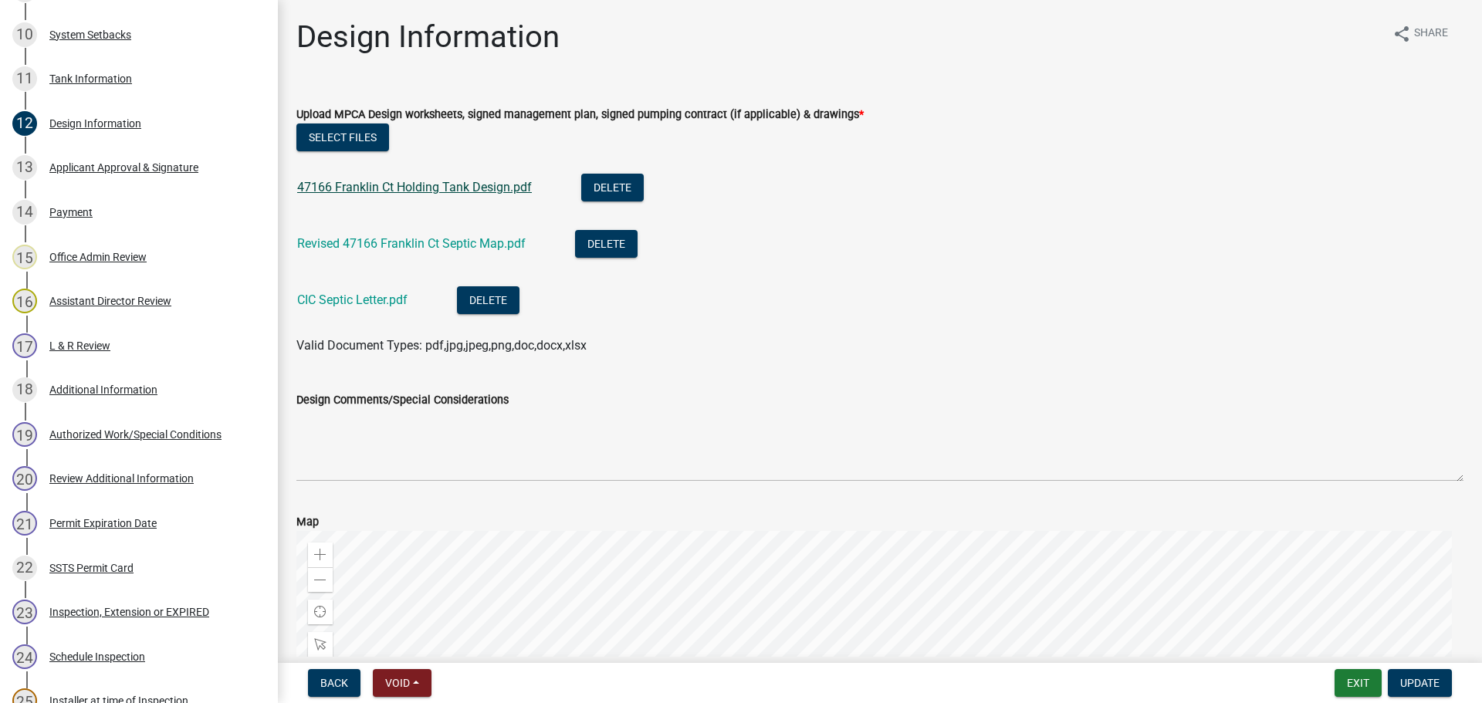
click at [466, 190] on link "47166 Franklin Ct Holding Tank Design.pdf" at bounding box center [414, 187] width 235 height 15
click at [406, 246] on link "Revised 47166 Franklin Ct Septic Map.pdf" at bounding box center [411, 243] width 229 height 15
click at [1362, 681] on button "Exit" at bounding box center [1358, 683] width 47 height 28
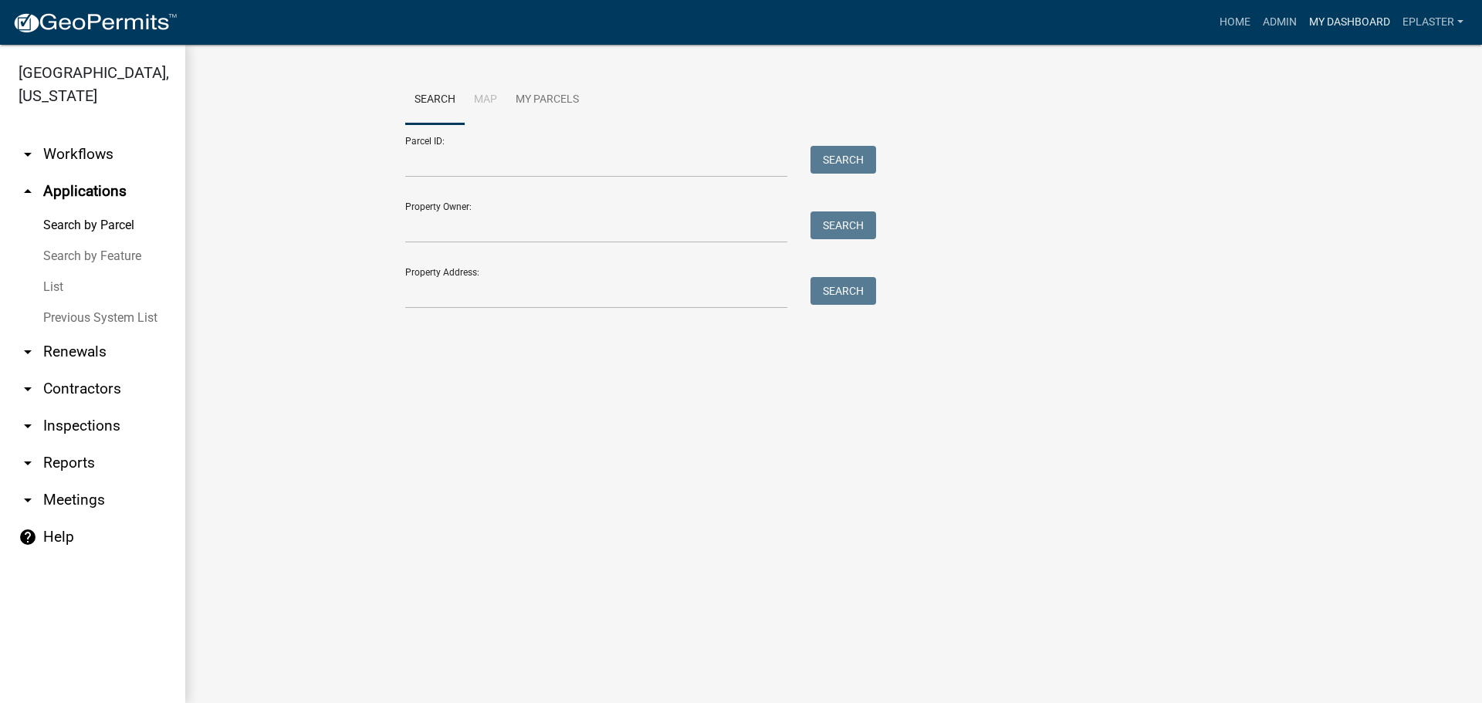
click at [1354, 20] on link "My Dashboard" at bounding box center [1349, 22] width 93 height 29
